Goal: Task Accomplishment & Management: Manage account settings

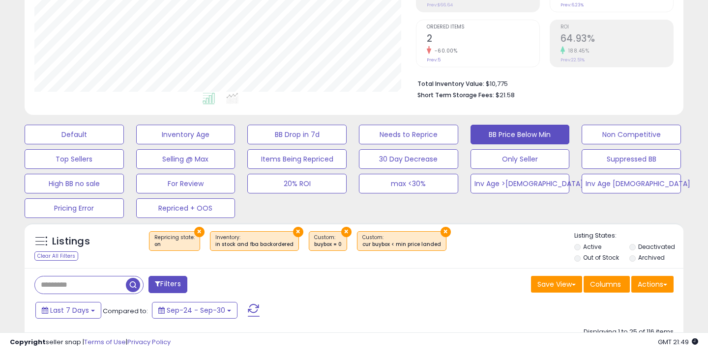
scroll to position [186, 0]
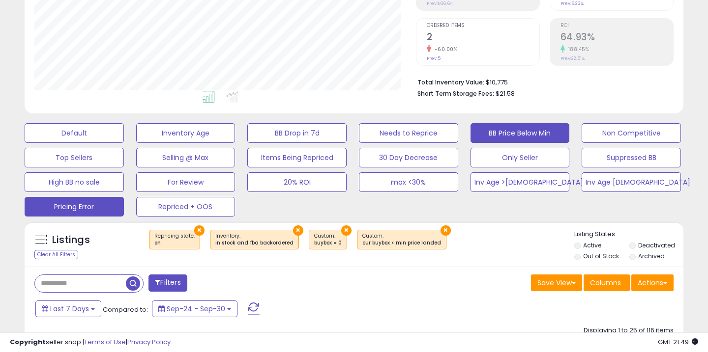
click at [100, 215] on button "Pricing Error" at bounding box center [74, 207] width 99 height 20
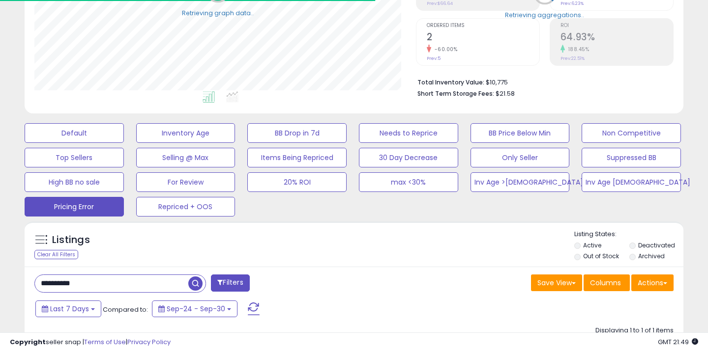
click at [104, 287] on input "**********" at bounding box center [111, 283] width 153 height 17
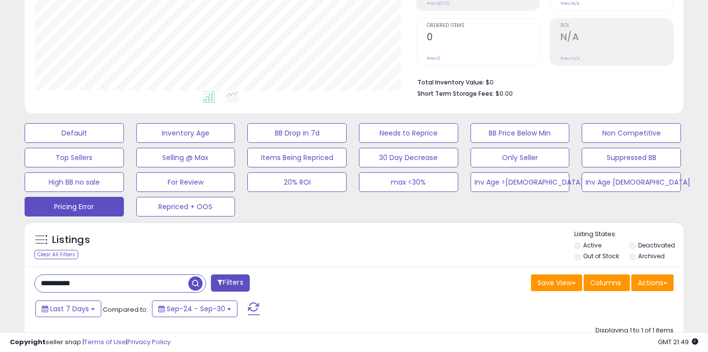
paste input "text"
type input "**********"
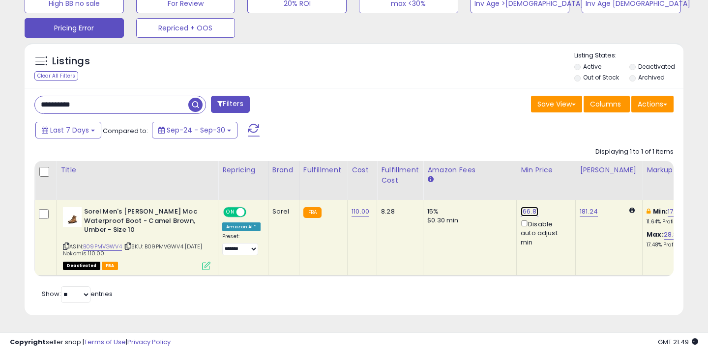
click at [522, 211] on link "166.81" at bounding box center [530, 212] width 18 height 10
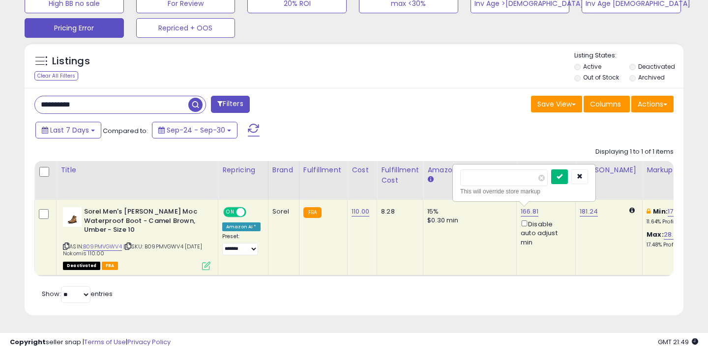
type input "***"
click at [562, 174] on icon "submit" at bounding box center [559, 177] width 6 height 6
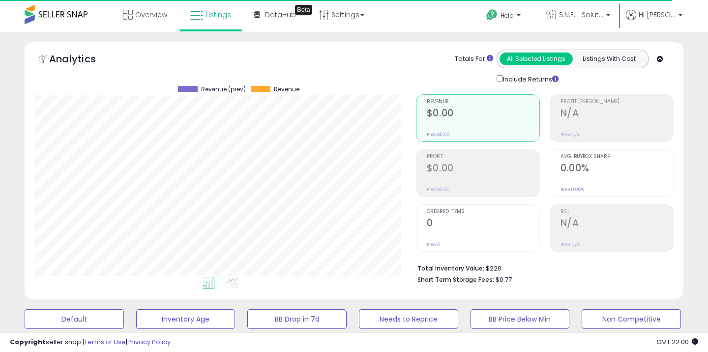
scroll to position [167, 0]
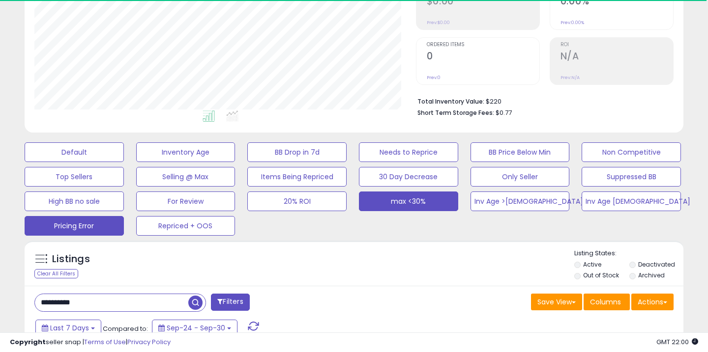
click at [443, 204] on button "max <30%" at bounding box center [408, 202] width 99 height 20
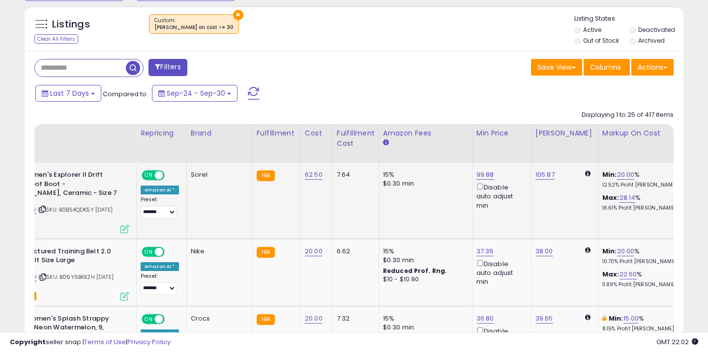
scroll to position [0, 0]
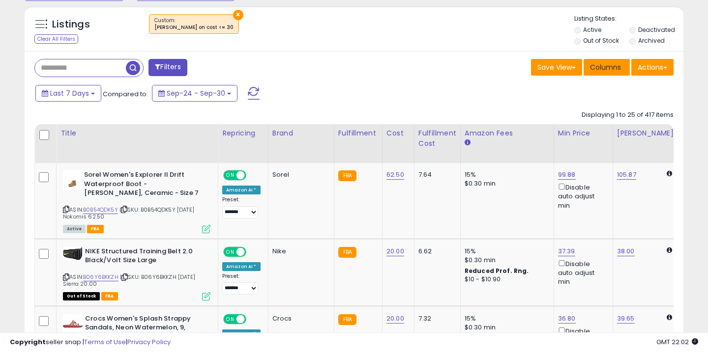
click at [600, 72] on button "Columns" at bounding box center [607, 67] width 46 height 17
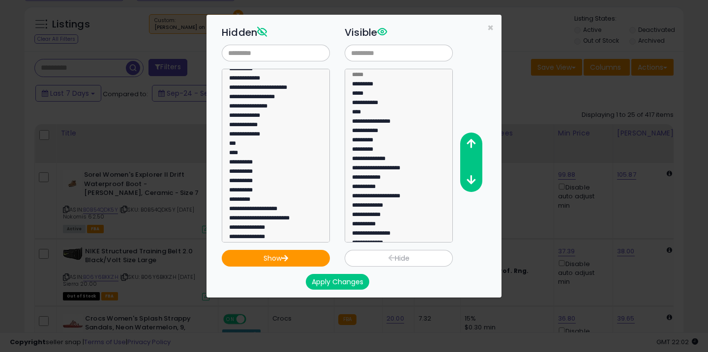
scroll to position [334, 0]
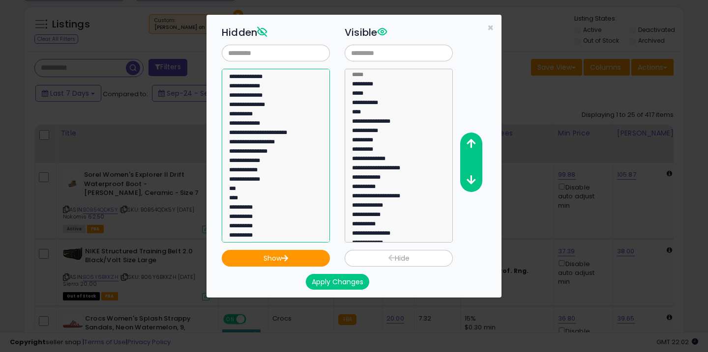
select select "**********"
click at [254, 125] on option "**********" at bounding box center [275, 124] width 95 height 9
click at [298, 257] on button "Show" at bounding box center [276, 258] width 108 height 17
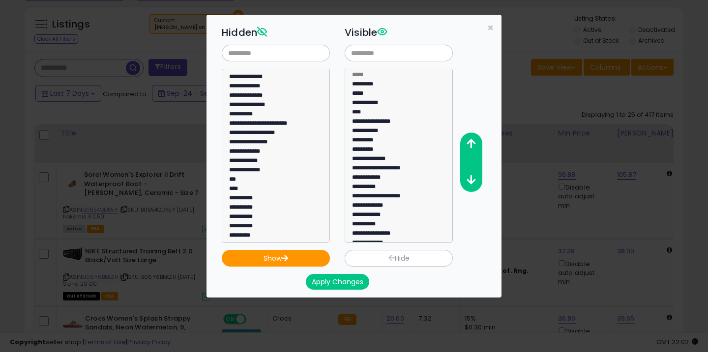
scroll to position [128, 0]
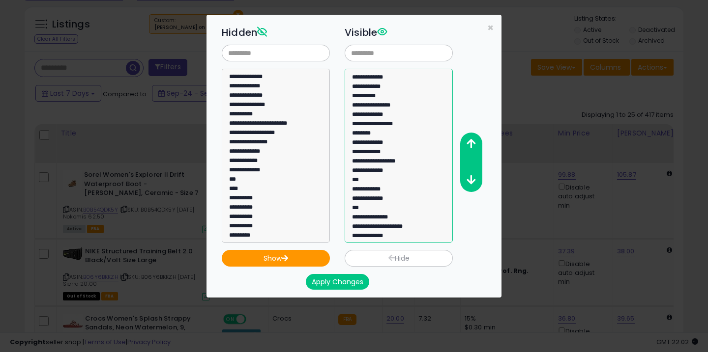
select select "**********"
click at [398, 235] on option "**********" at bounding box center [398, 237] width 95 height 9
click at [477, 143] on button "button" at bounding box center [471, 144] width 22 height 18
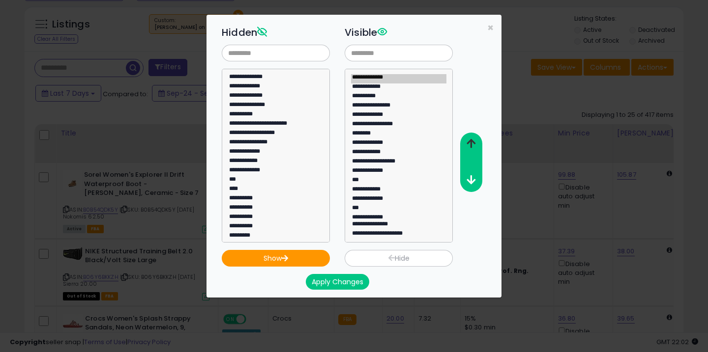
click at [477, 143] on button "button" at bounding box center [471, 144] width 22 height 18
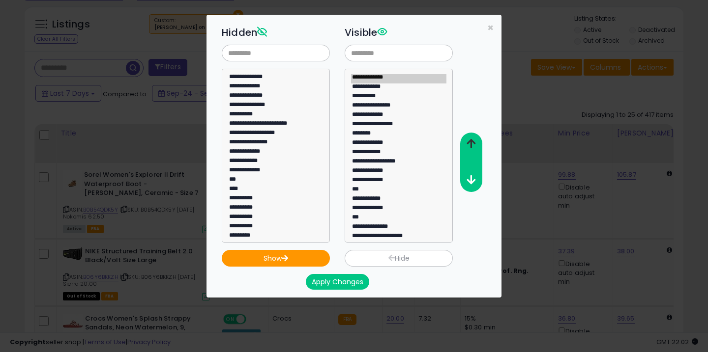
click at [477, 143] on button "button" at bounding box center [471, 144] width 22 height 18
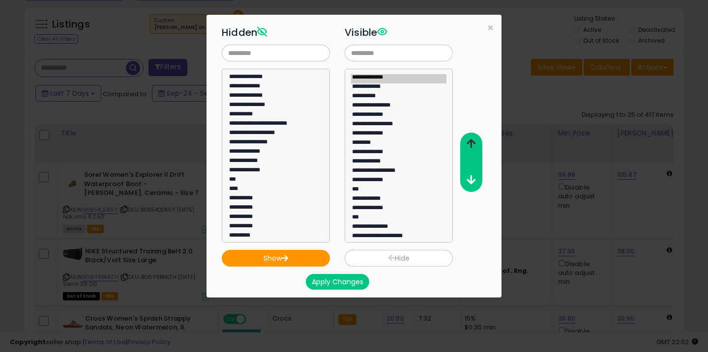
click at [477, 143] on button "button" at bounding box center [471, 144] width 22 height 18
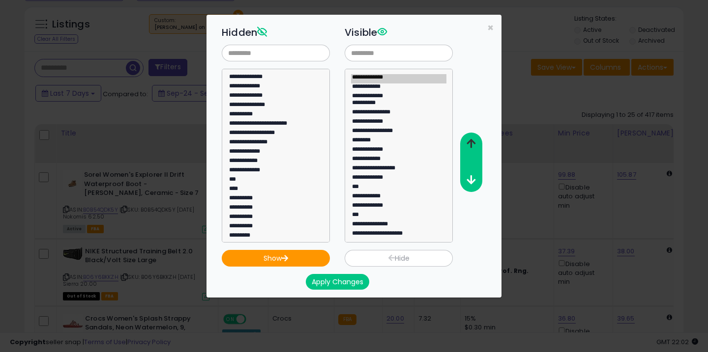
click at [477, 143] on button "button" at bounding box center [471, 144] width 22 height 18
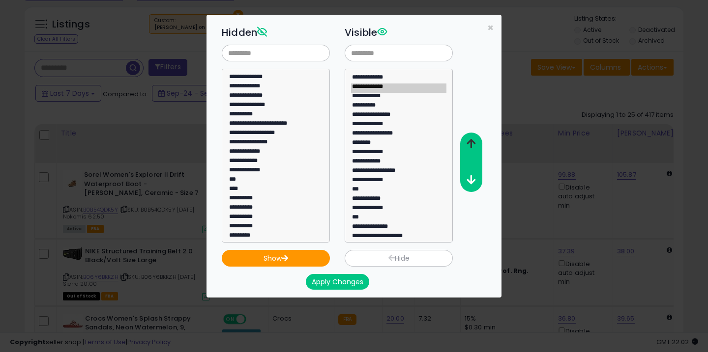
click at [477, 143] on button "button" at bounding box center [471, 144] width 22 height 18
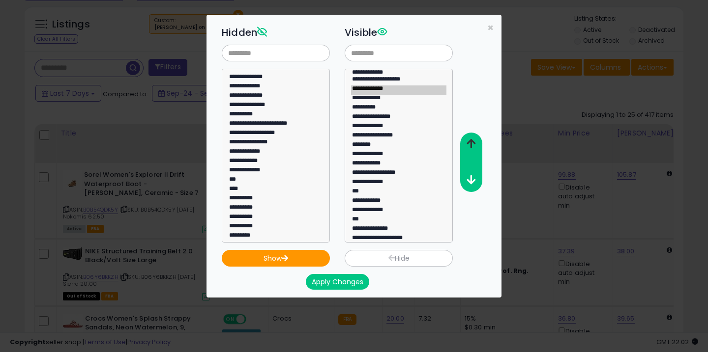
click at [477, 143] on button "button" at bounding box center [471, 144] width 22 height 18
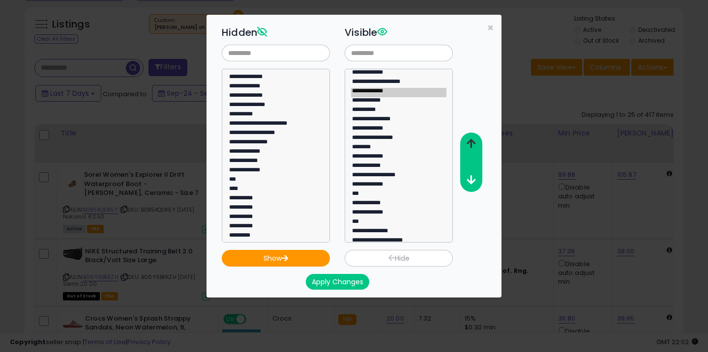
click at [477, 143] on button "button" at bounding box center [471, 144] width 22 height 18
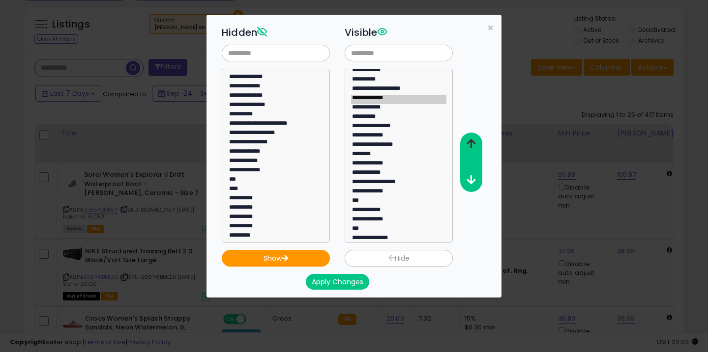
click at [477, 143] on button "button" at bounding box center [471, 144] width 22 height 18
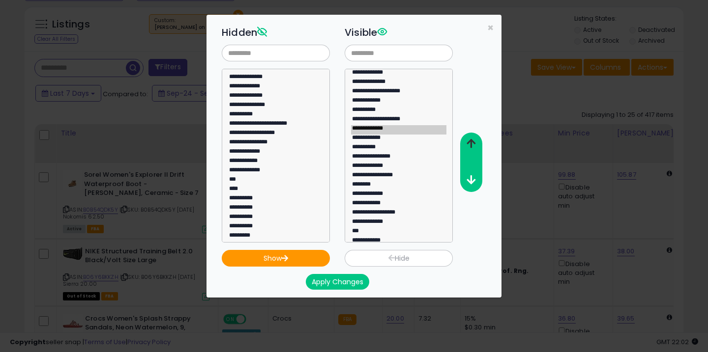
click at [477, 143] on button "button" at bounding box center [471, 144] width 22 height 18
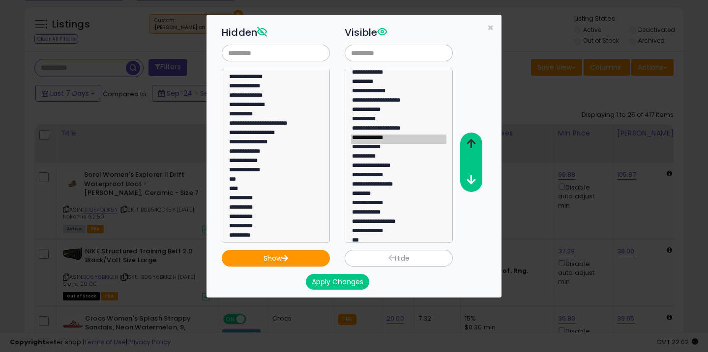
click at [477, 143] on button "button" at bounding box center [471, 144] width 22 height 18
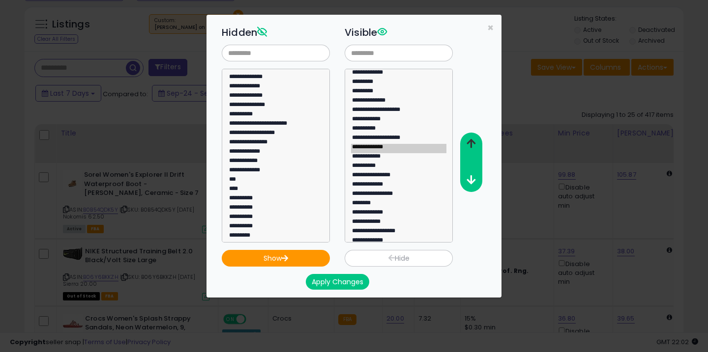
click at [477, 142] on button "button" at bounding box center [471, 144] width 22 height 18
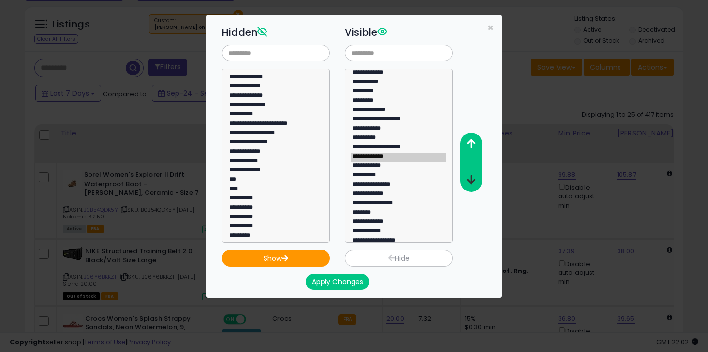
click at [473, 179] on icon "button" at bounding box center [471, 180] width 9 height 10
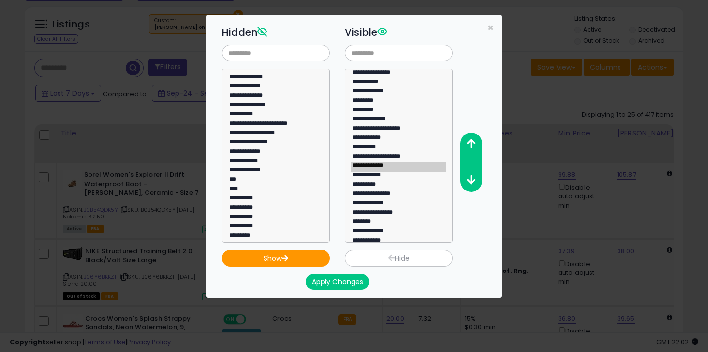
click at [353, 278] on button "Apply Changes" at bounding box center [337, 282] width 63 height 16
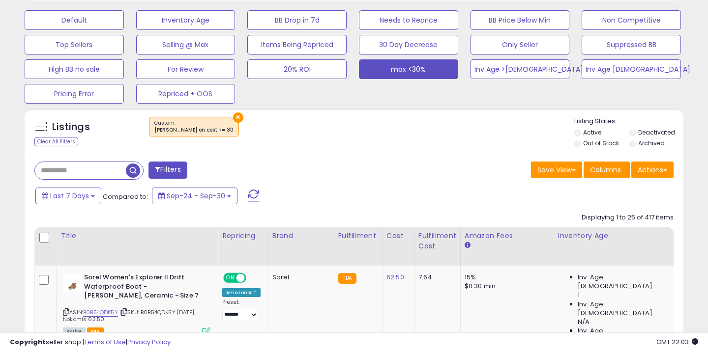
scroll to position [202, 381]
click at [563, 166] on button "Save View" at bounding box center [556, 170] width 51 height 17
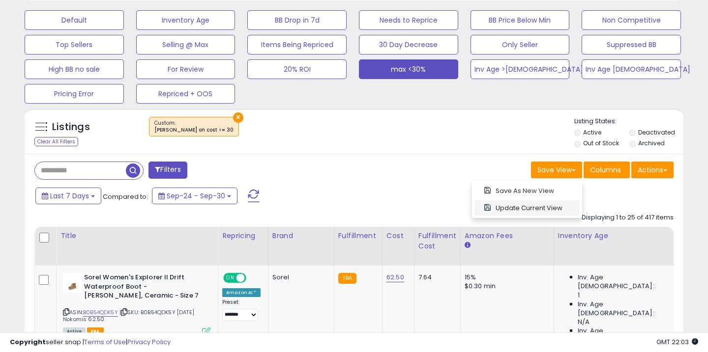
click at [554, 207] on link "Update Current View" at bounding box center [526, 208] width 105 height 15
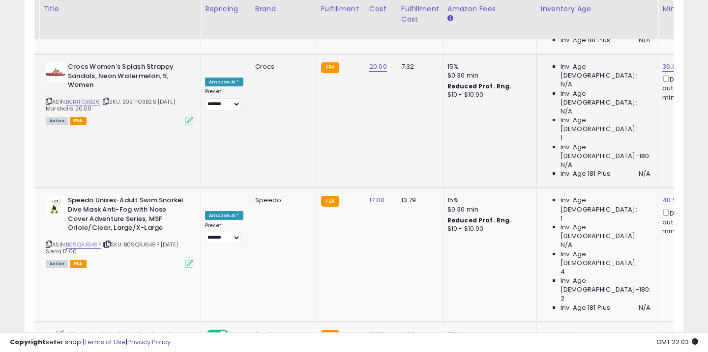
scroll to position [0, 0]
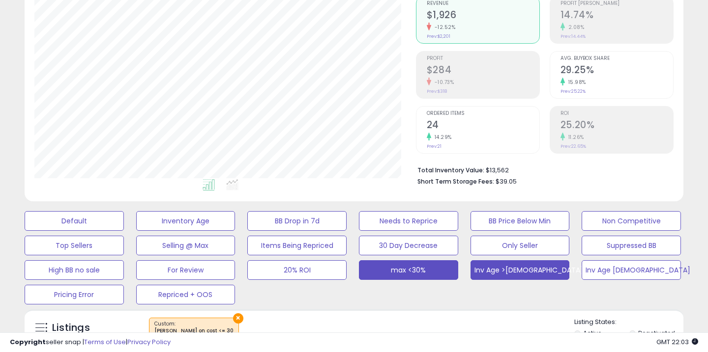
click at [496, 276] on button "Inv Age >[DEMOGRAPHIC_DATA], <91" at bounding box center [519, 271] width 99 height 20
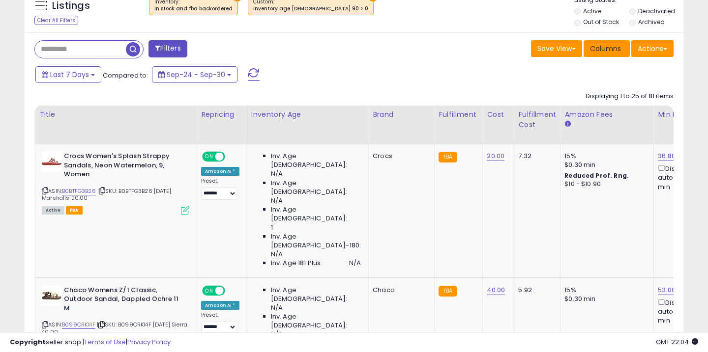
click at [592, 50] on span "Columns" at bounding box center [605, 49] width 31 height 10
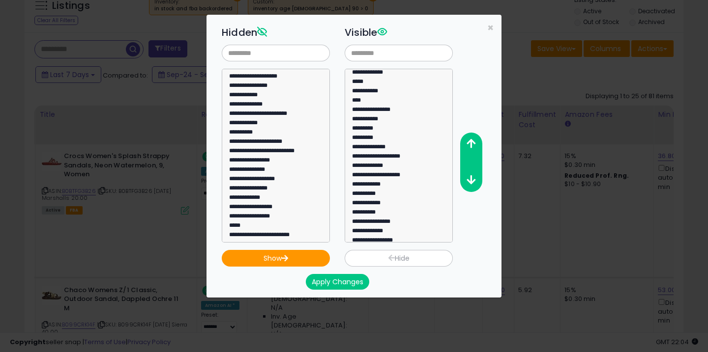
scroll to position [22, 0]
select select "**********"
click at [393, 176] on option "**********" at bounding box center [398, 176] width 95 height 9
click at [470, 146] on icon "button" at bounding box center [471, 144] width 9 height 10
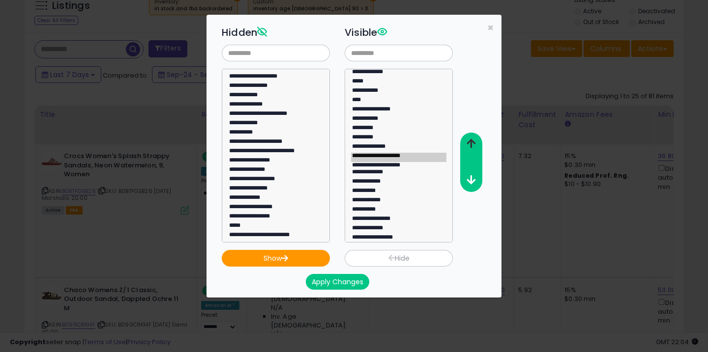
click at [470, 146] on icon "button" at bounding box center [471, 144] width 9 height 10
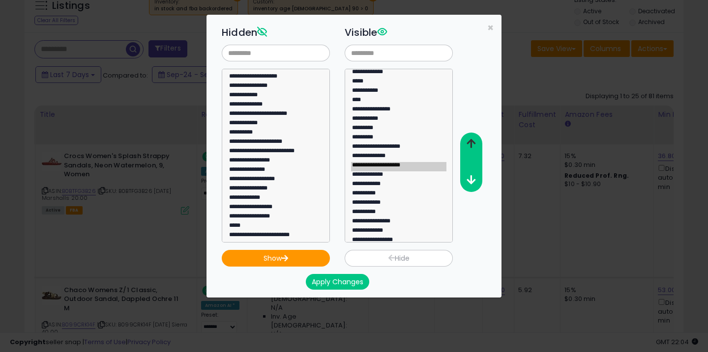
click at [470, 146] on icon "button" at bounding box center [471, 144] width 9 height 10
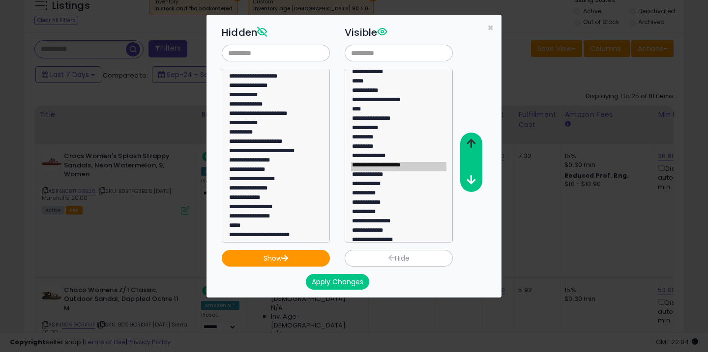
click at [470, 145] on icon "button" at bounding box center [471, 144] width 9 height 10
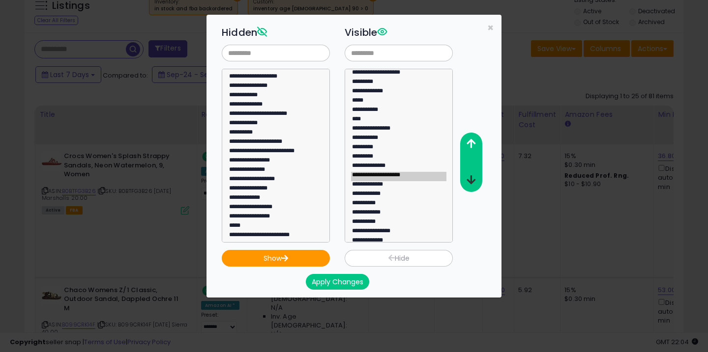
click at [476, 178] on button "button" at bounding box center [471, 181] width 22 height 18
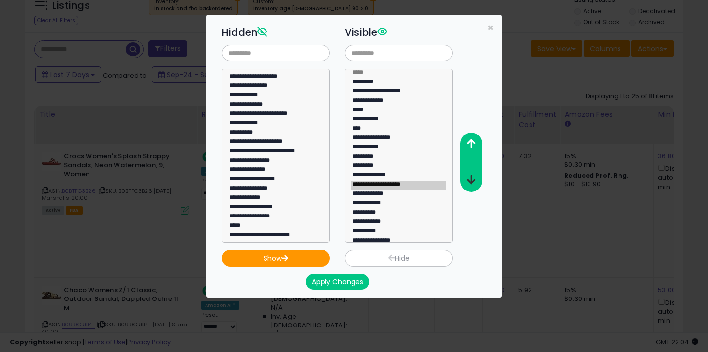
click at [476, 180] on button "button" at bounding box center [471, 181] width 22 height 18
click at [340, 285] on button "Apply Changes" at bounding box center [337, 282] width 63 height 16
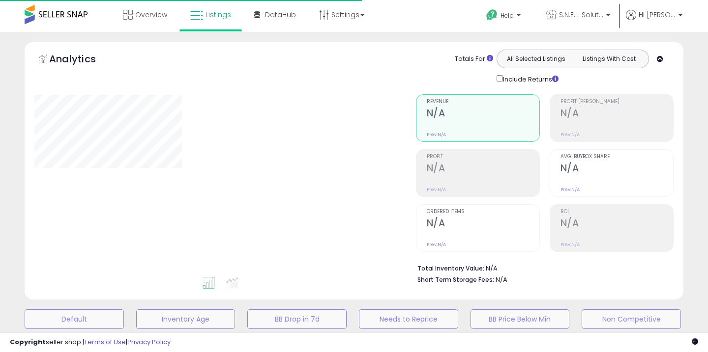
scroll to position [299, 0]
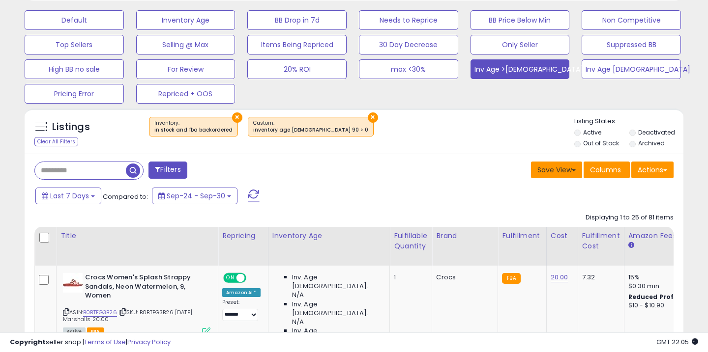
click at [546, 177] on button "Save View" at bounding box center [556, 170] width 51 height 17
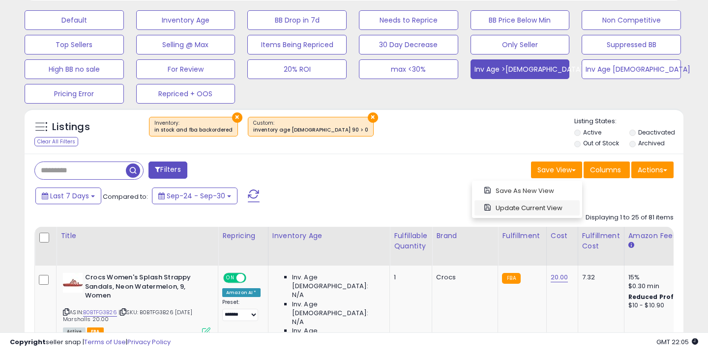
click at [541, 208] on link "Update Current View" at bounding box center [526, 208] width 105 height 15
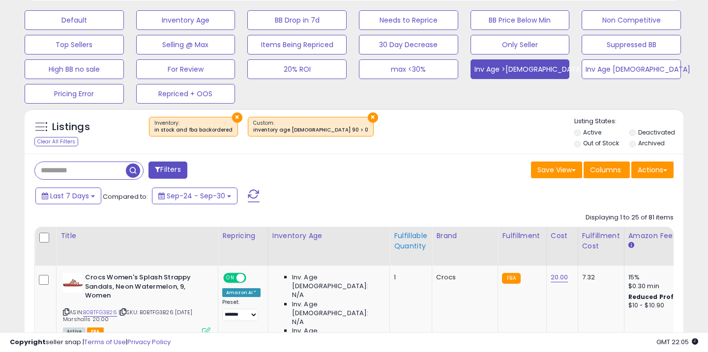
click at [405, 237] on div "Fulfillable Quantity" at bounding box center [411, 241] width 34 height 21
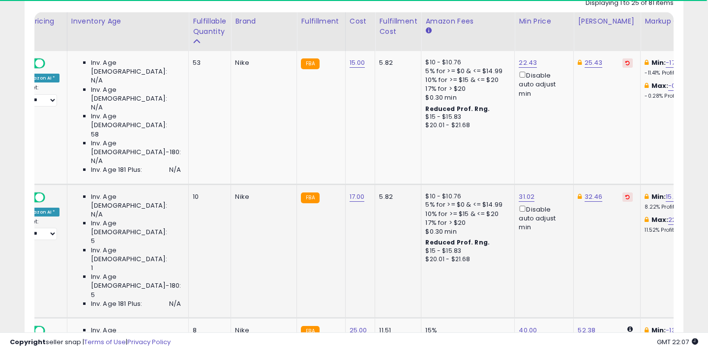
scroll to position [0, 0]
